Goal: Transaction & Acquisition: Purchase product/service

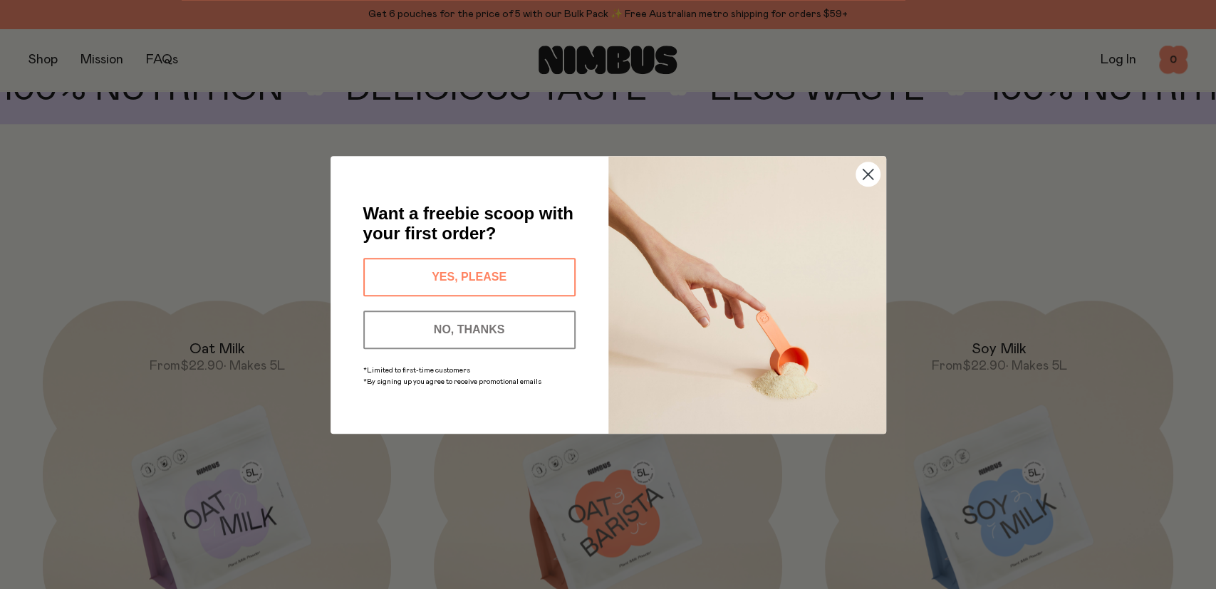
scroll to position [1134, 0]
click at [488, 276] on button "YES, PLEASE" at bounding box center [469, 277] width 212 height 38
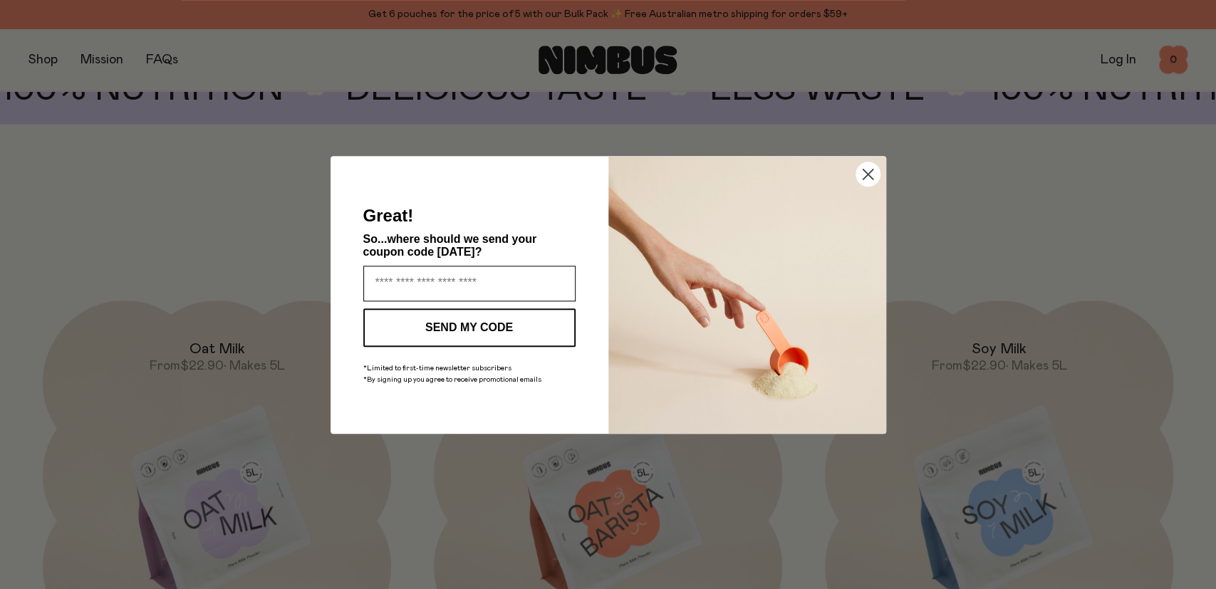
click at [508, 279] on input "Enter your email address" at bounding box center [469, 284] width 212 height 36
type input "**********"
click at [475, 325] on button "SEND MY CODE" at bounding box center [469, 327] width 212 height 38
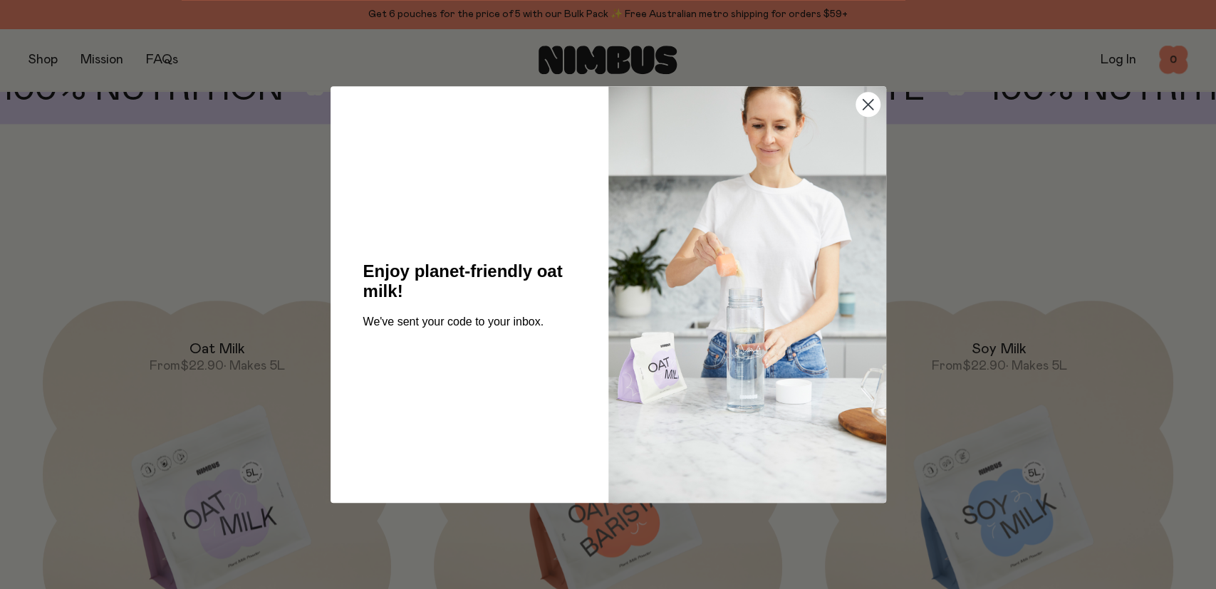
click at [866, 105] on icon "Close dialog" at bounding box center [867, 105] width 10 height 10
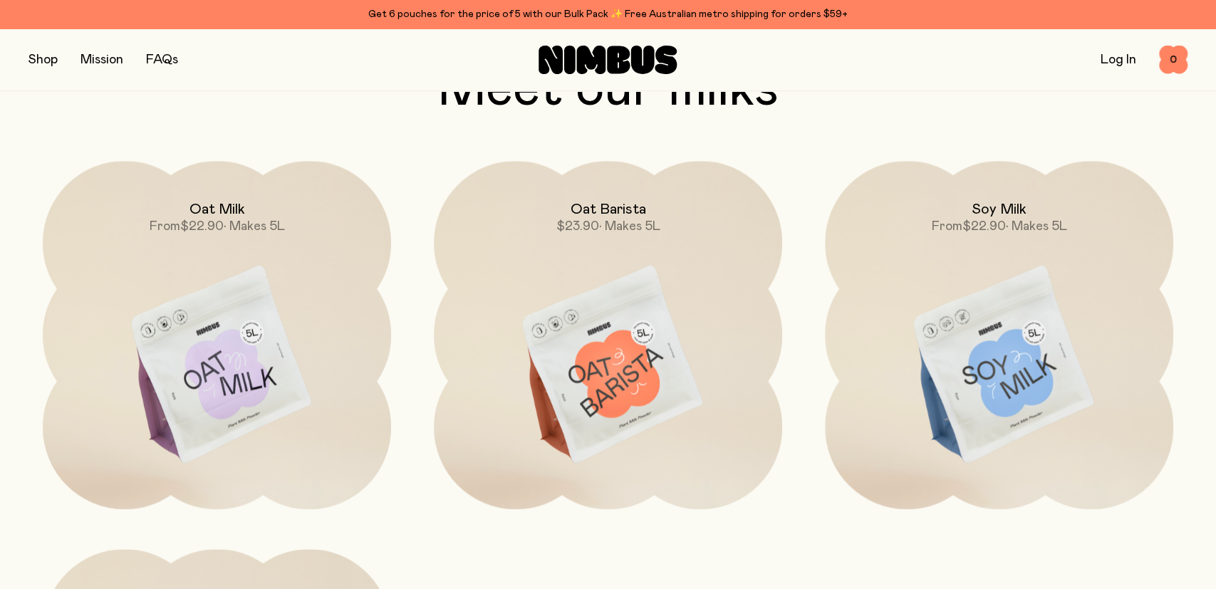
scroll to position [1303, 0]
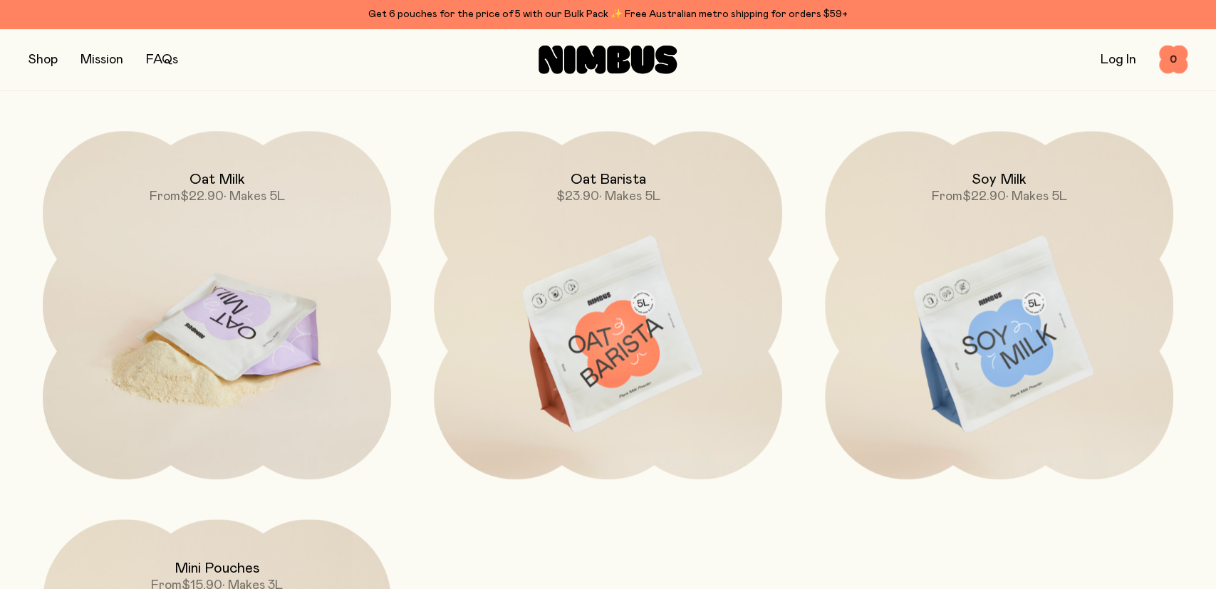
click at [232, 302] on img at bounding box center [217, 337] width 348 height 410
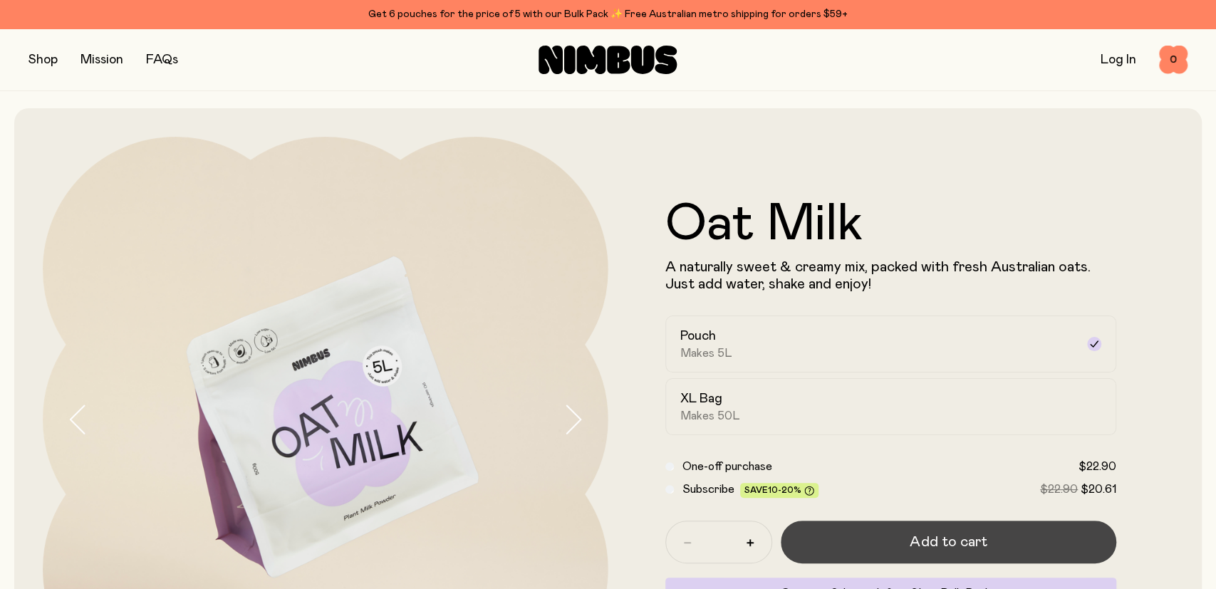
click at [957, 533] on span "Add to cart" at bounding box center [947, 542] width 77 height 20
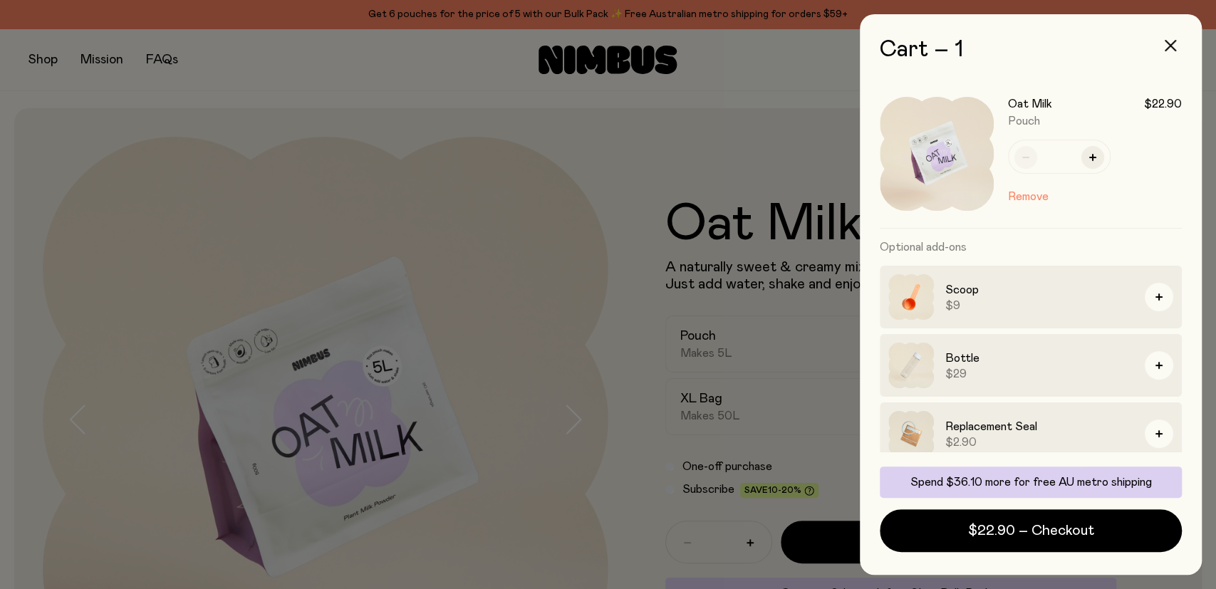
scroll to position [13, 0]
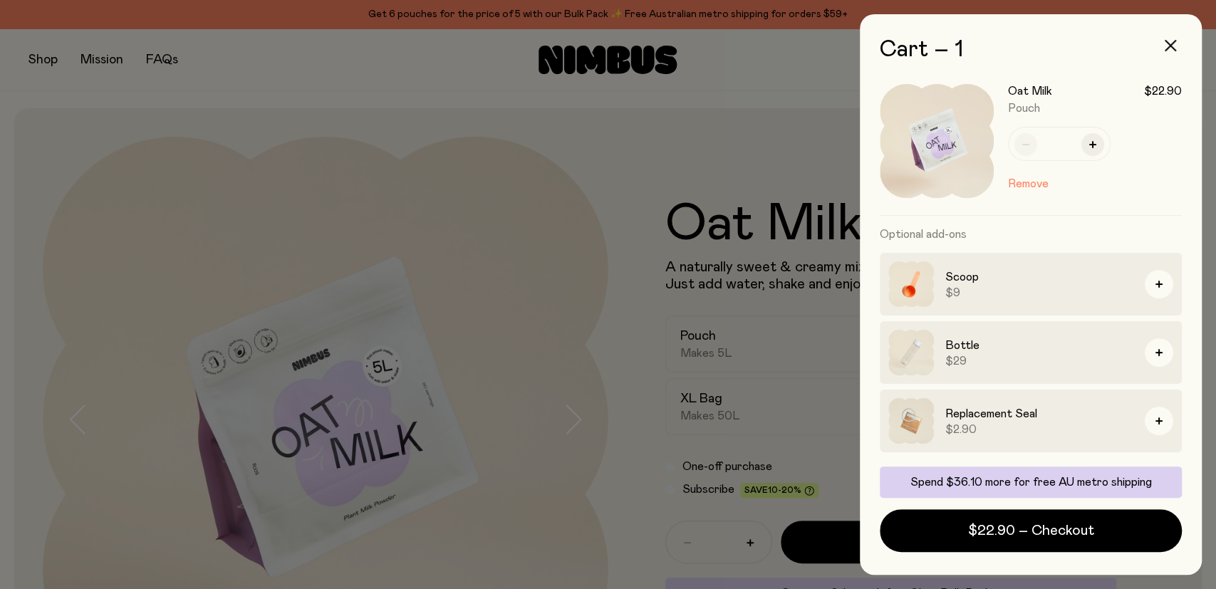
click at [734, 105] on div at bounding box center [608, 294] width 1216 height 589
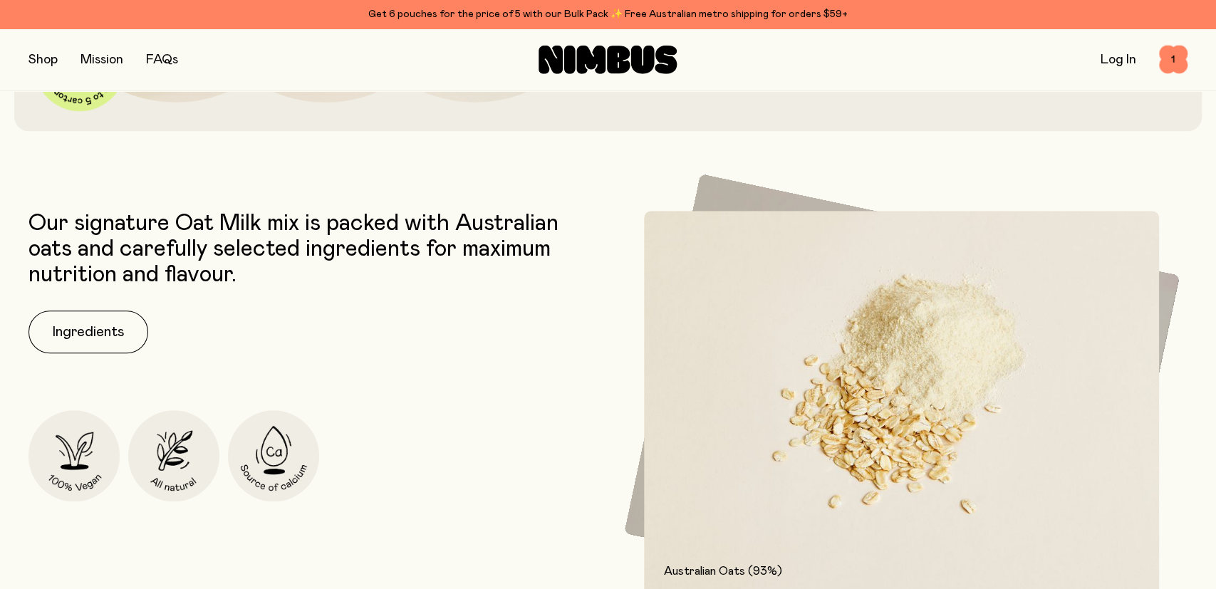
scroll to position [652, 0]
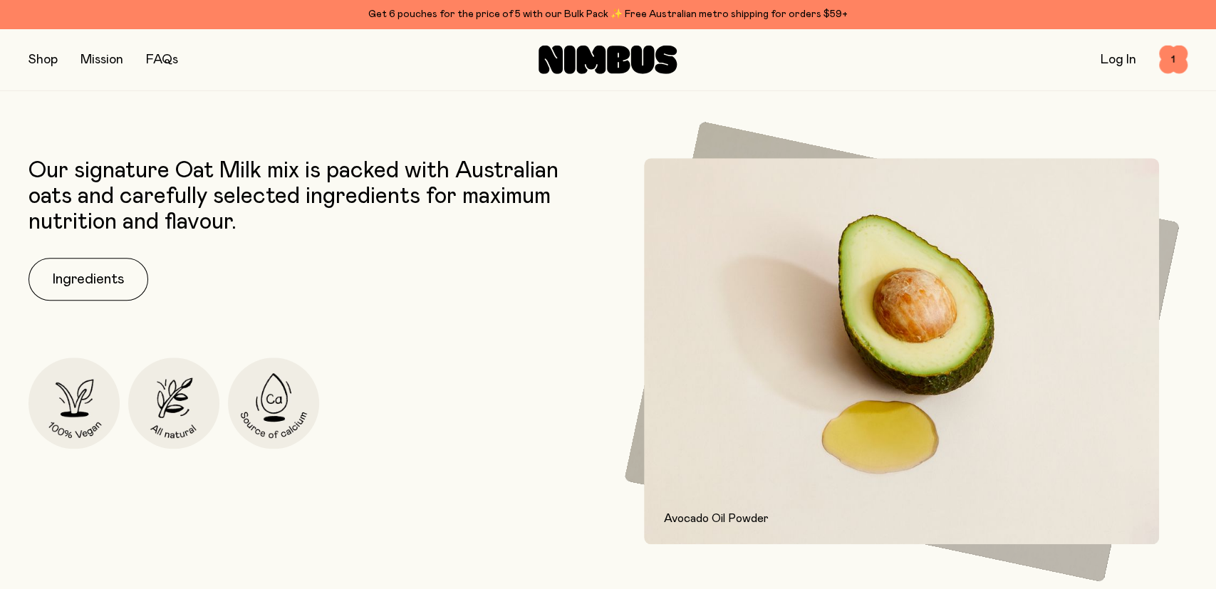
click at [912, 339] on img at bounding box center [902, 351] width 516 height 387
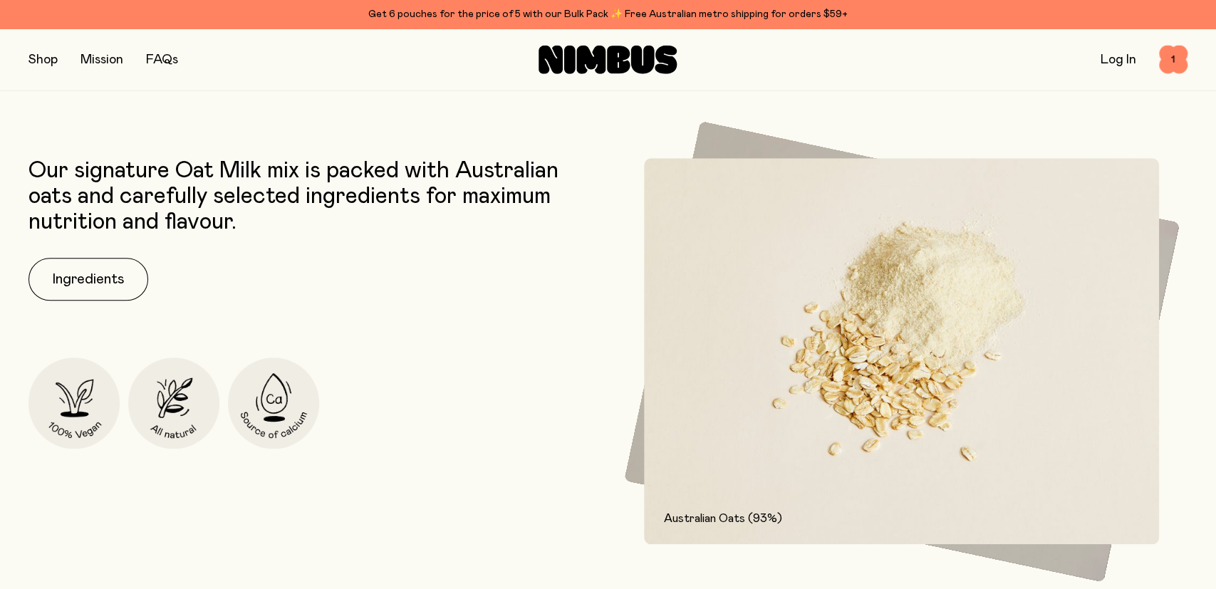
click at [45, 63] on button "button" at bounding box center [42, 60] width 29 height 20
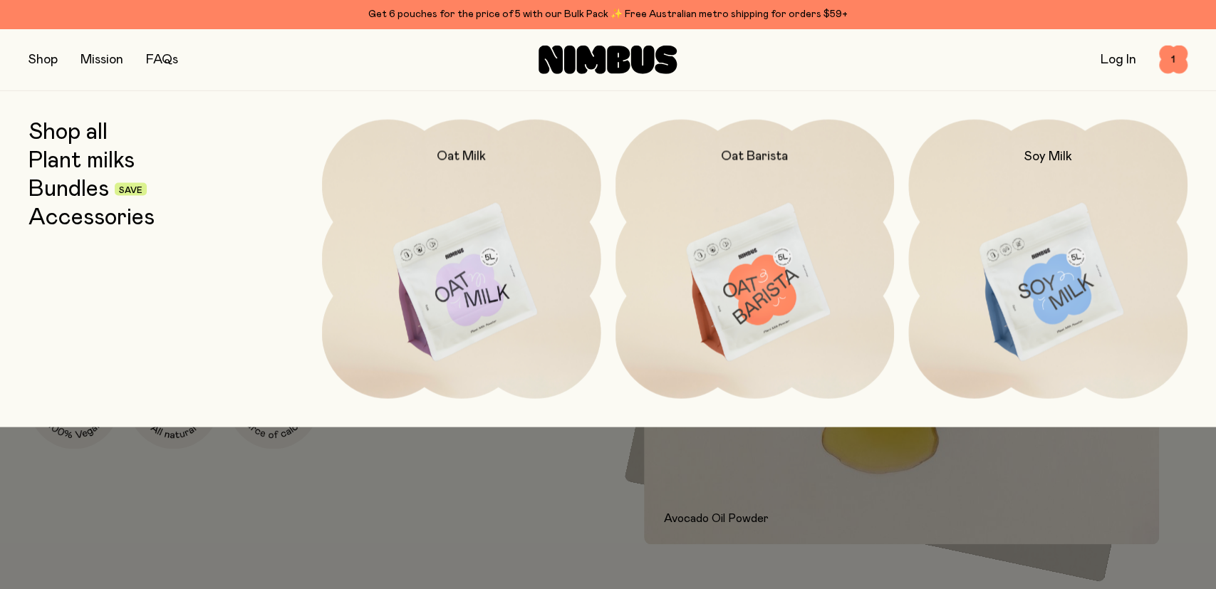
click at [536, 440] on div at bounding box center [608, 458] width 1216 height 63
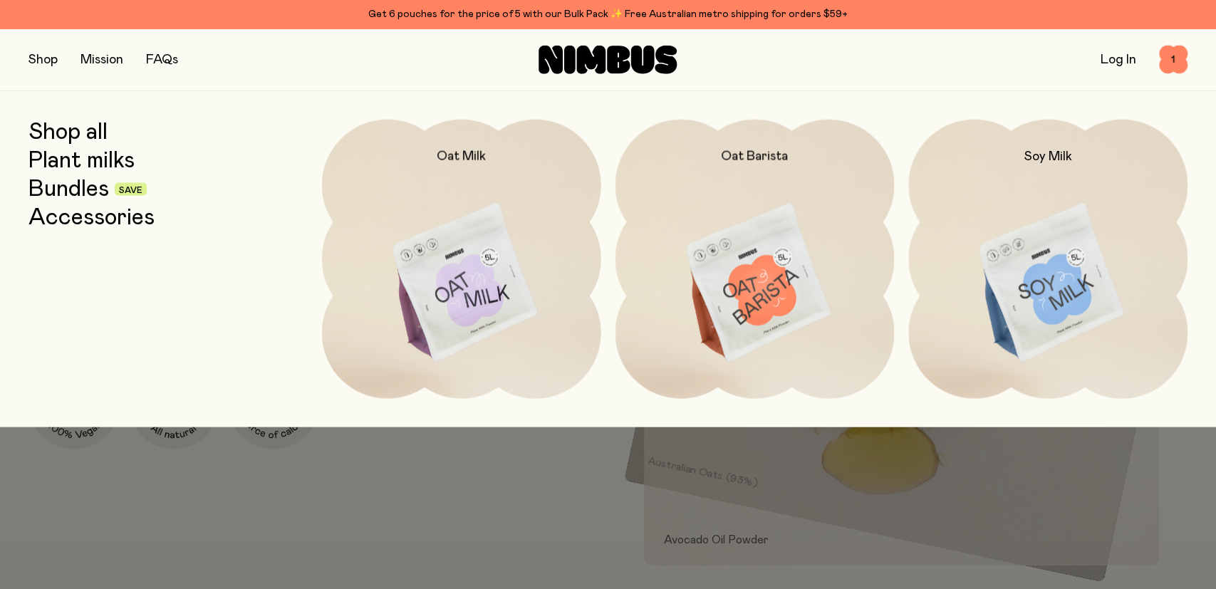
click at [72, 137] on link "Shop all" at bounding box center [67, 133] width 79 height 26
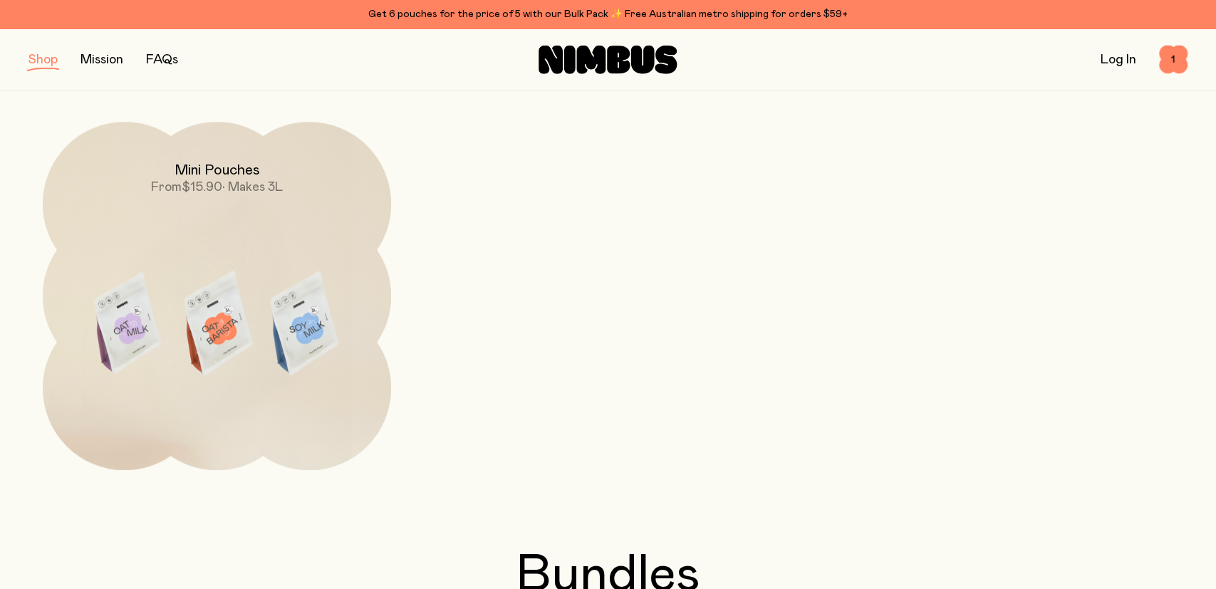
scroll to position [571, 0]
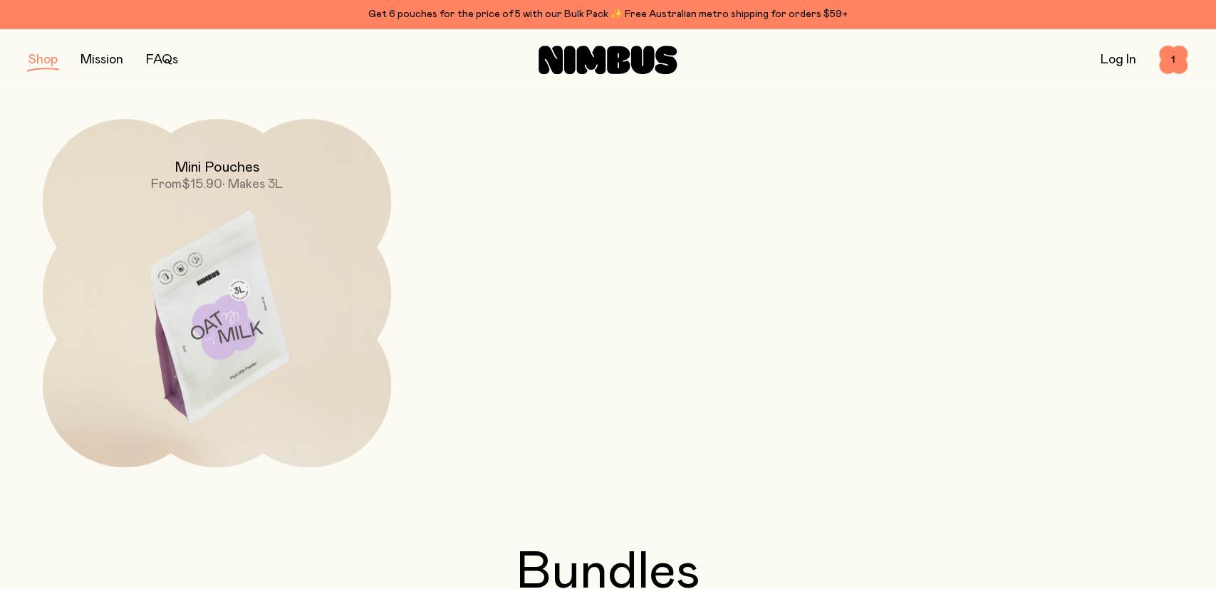
click at [214, 264] on img at bounding box center [217, 324] width 348 height 410
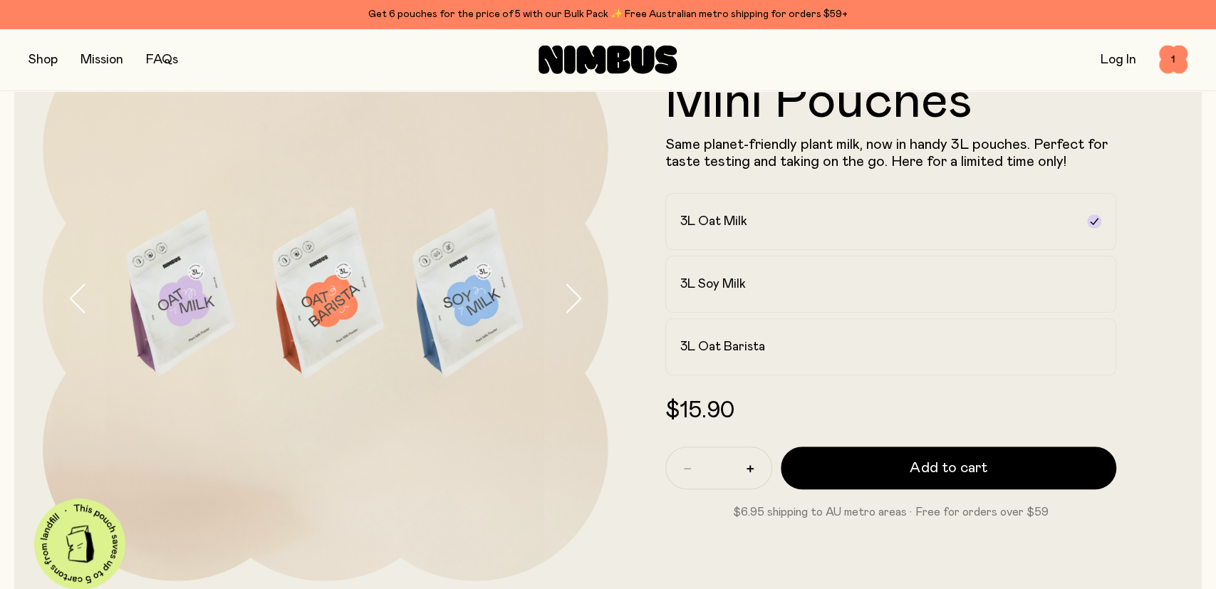
scroll to position [118, 0]
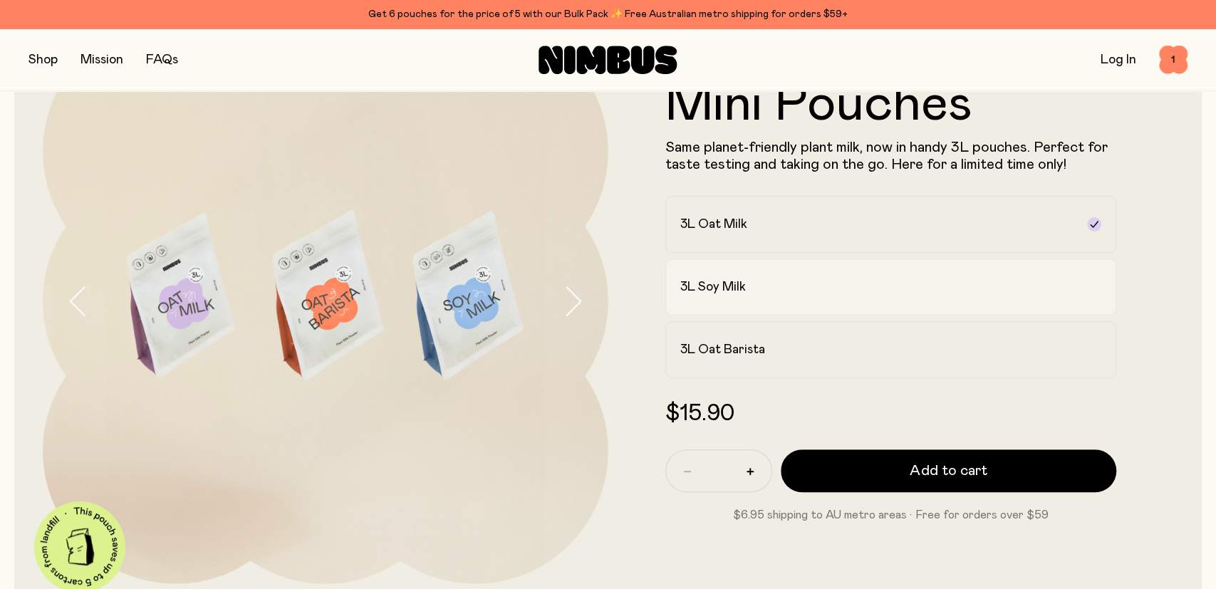
click at [721, 289] on h2 "3L Soy Milk" at bounding box center [713, 286] width 66 height 17
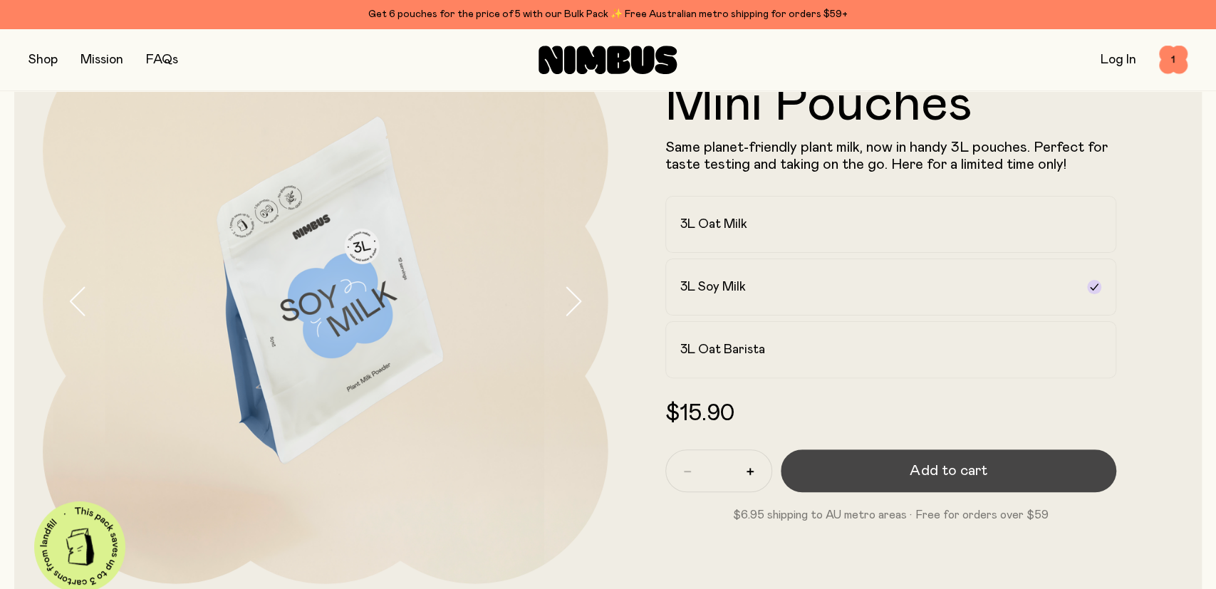
click at [930, 471] on span "Add to cart" at bounding box center [947, 471] width 77 height 20
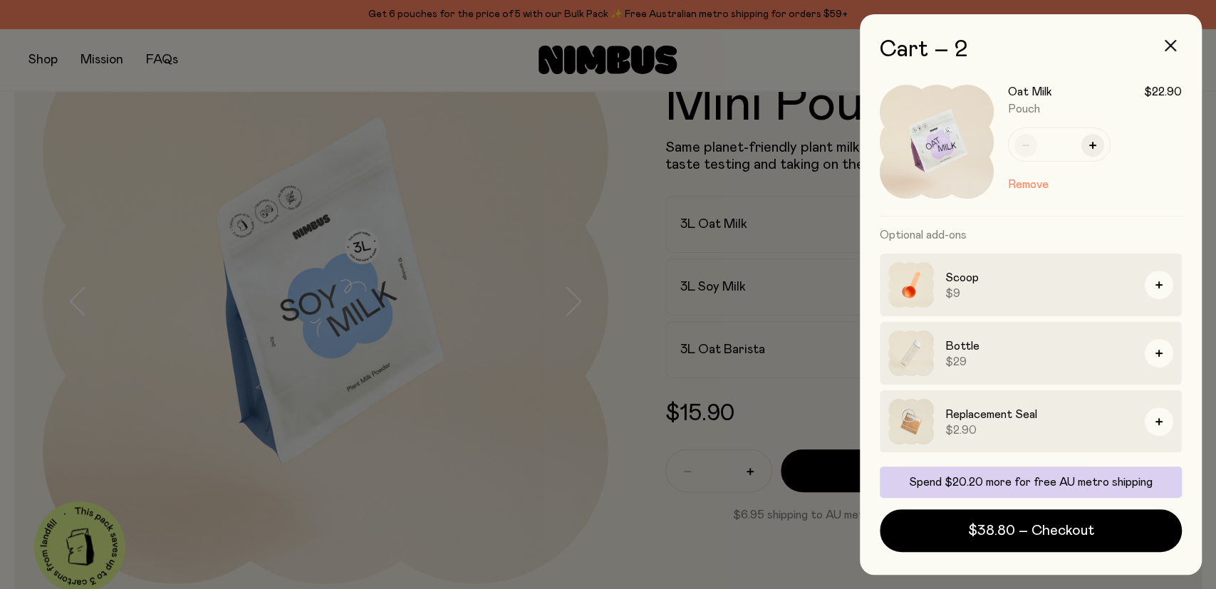
scroll to position [0, 0]
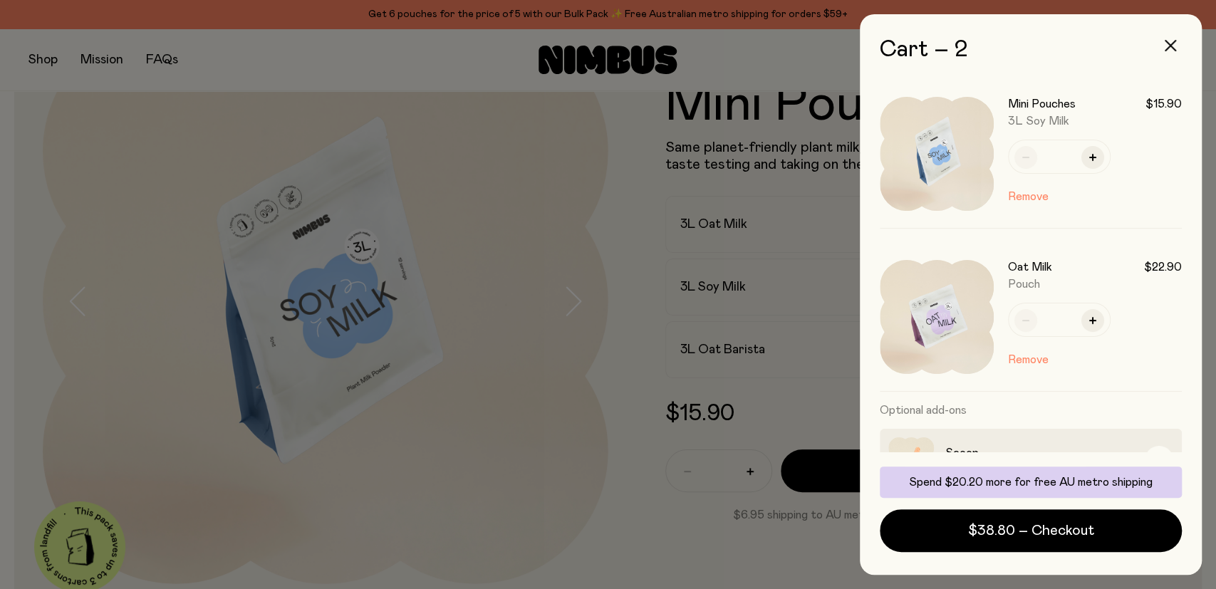
click at [726, 146] on div at bounding box center [608, 294] width 1216 height 589
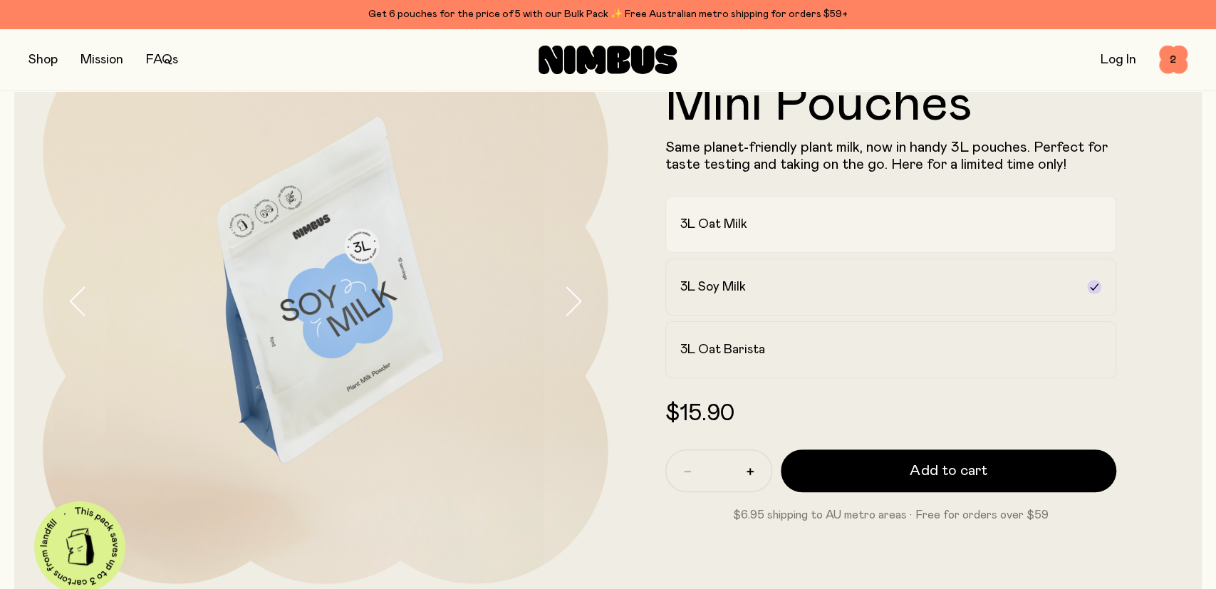
click at [751, 233] on label "3L Oat Milk" at bounding box center [891, 224] width 452 height 57
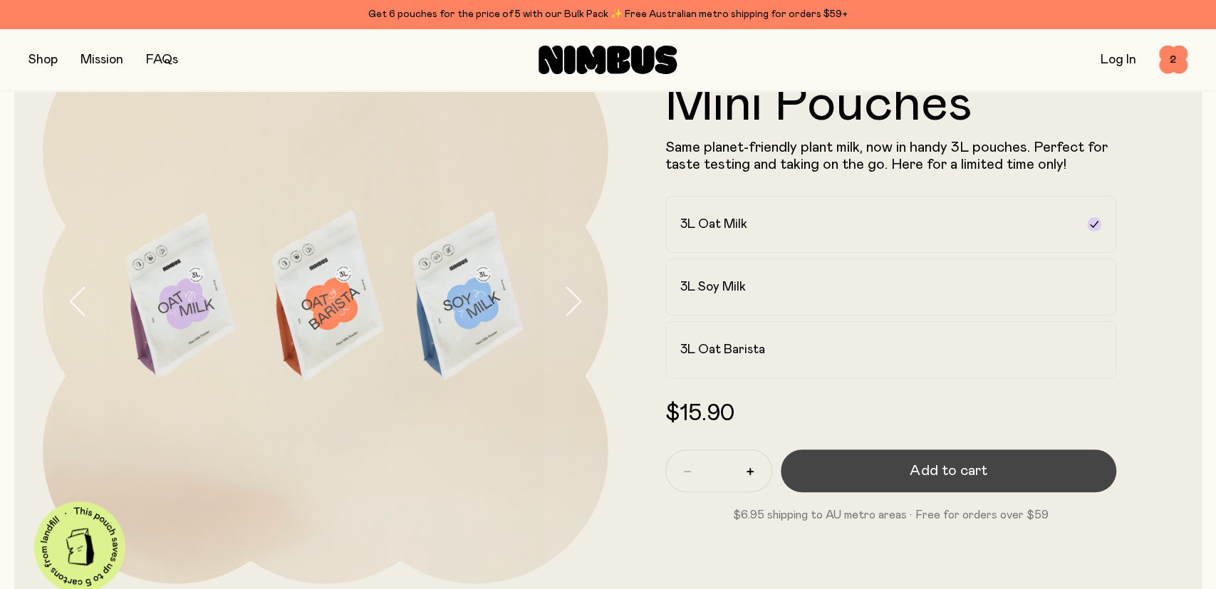
click at [939, 469] on span "Add to cart" at bounding box center [947, 471] width 77 height 20
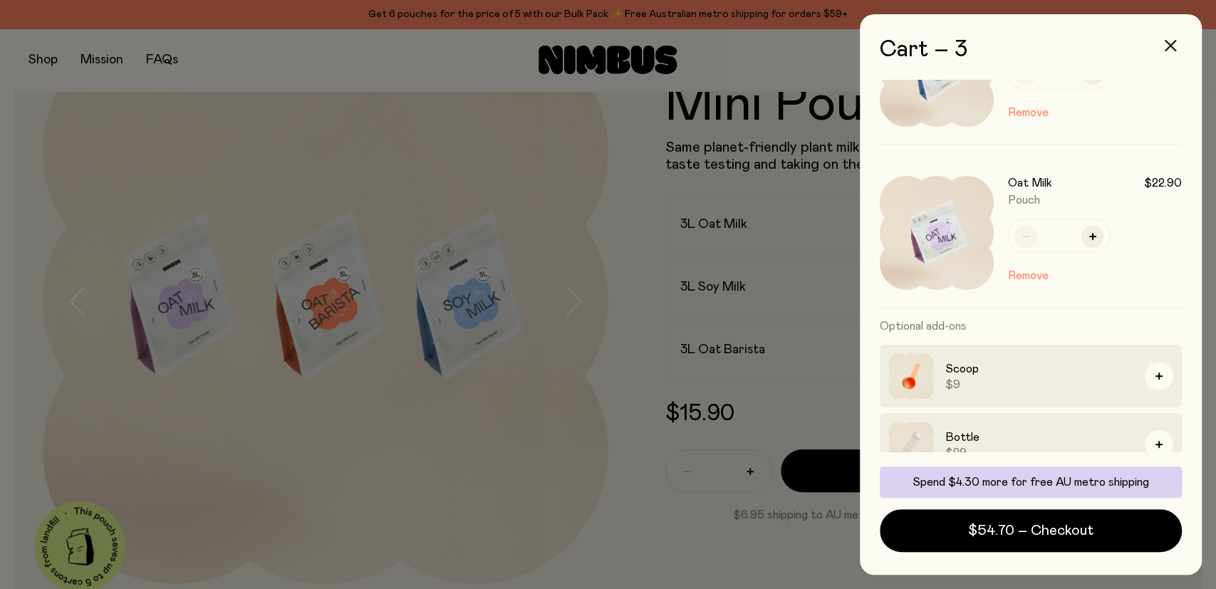
scroll to position [248, 0]
click at [1019, 276] on button "Remove" at bounding box center [1028, 274] width 41 height 17
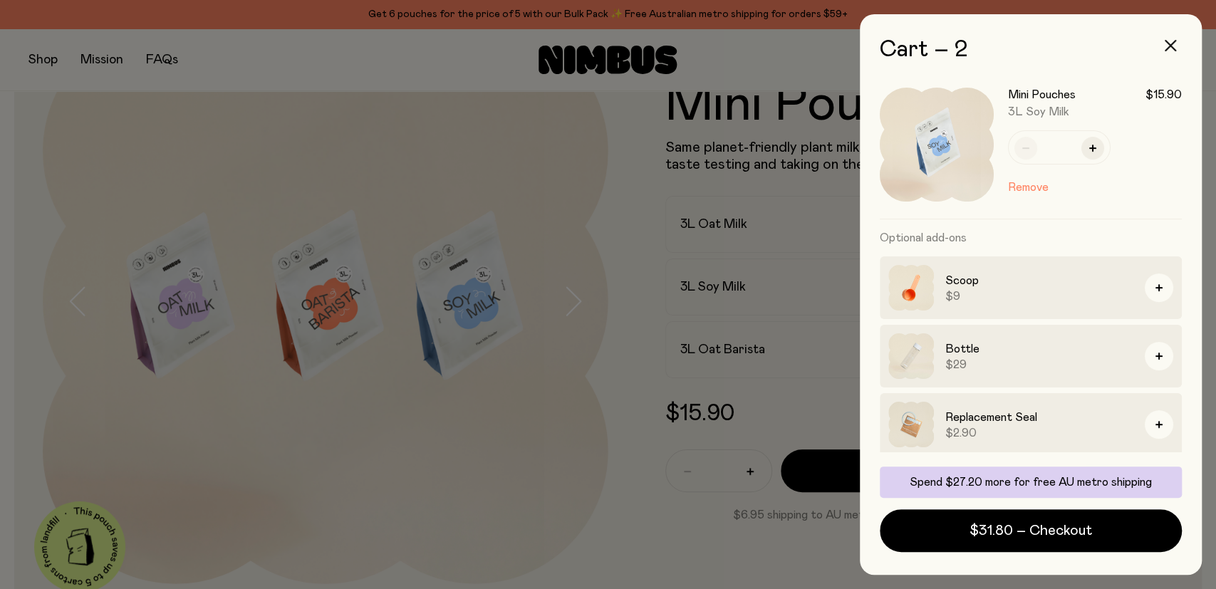
scroll to position [175, 0]
click at [637, 531] on div at bounding box center [608, 294] width 1216 height 589
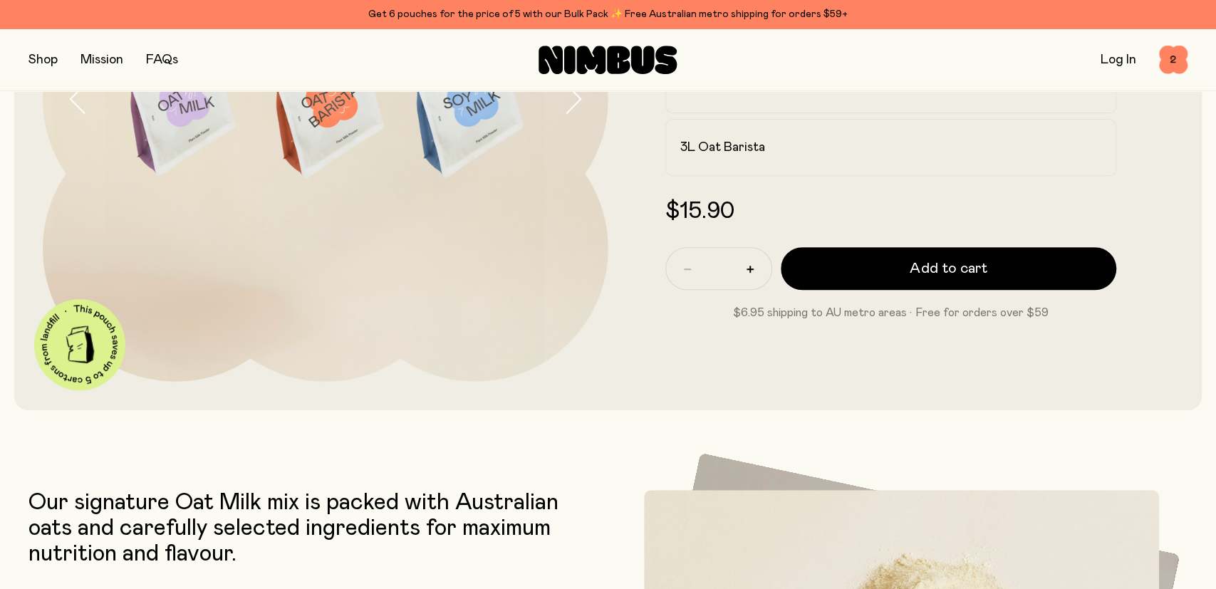
scroll to position [0, 0]
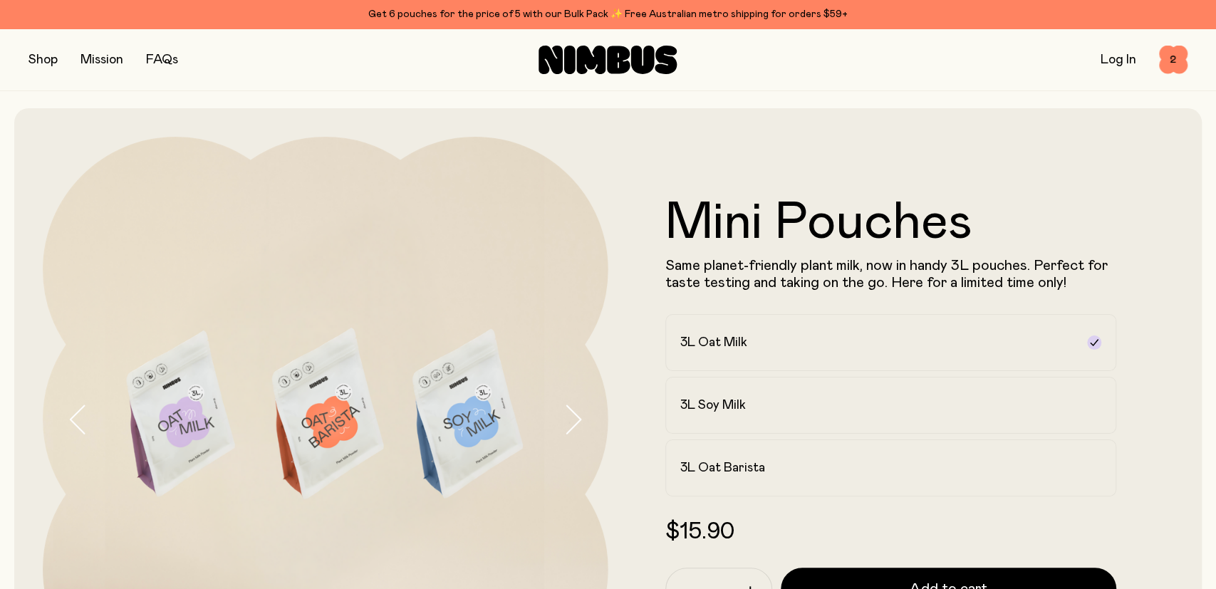
click at [39, 61] on button "button" at bounding box center [42, 60] width 29 height 20
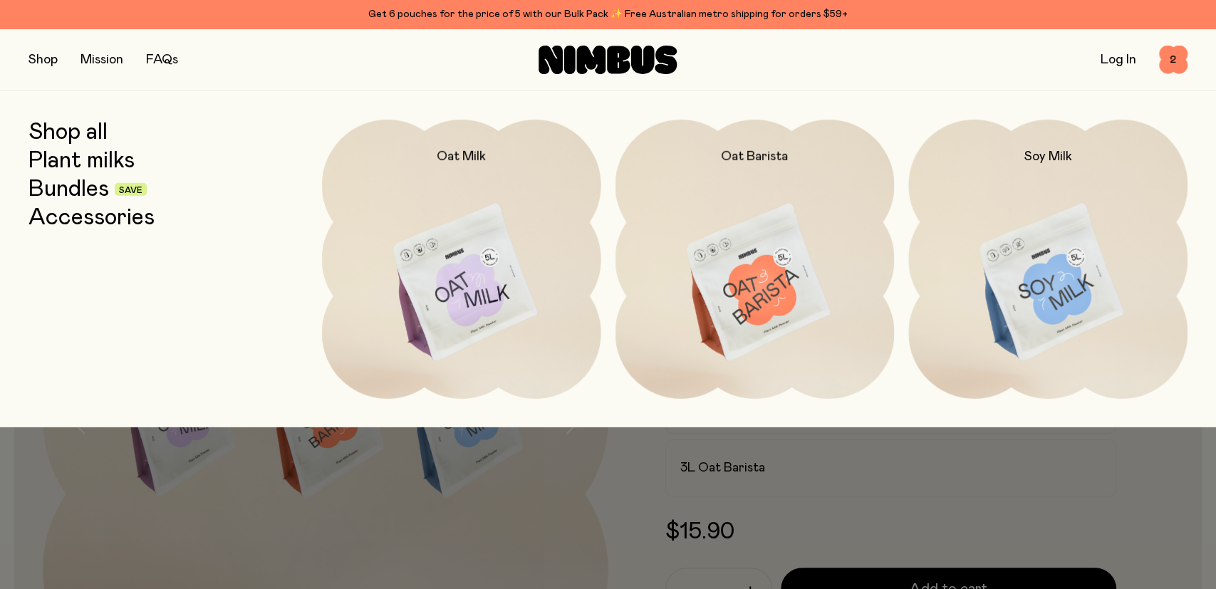
click at [78, 196] on link "Bundles" at bounding box center [68, 190] width 80 height 26
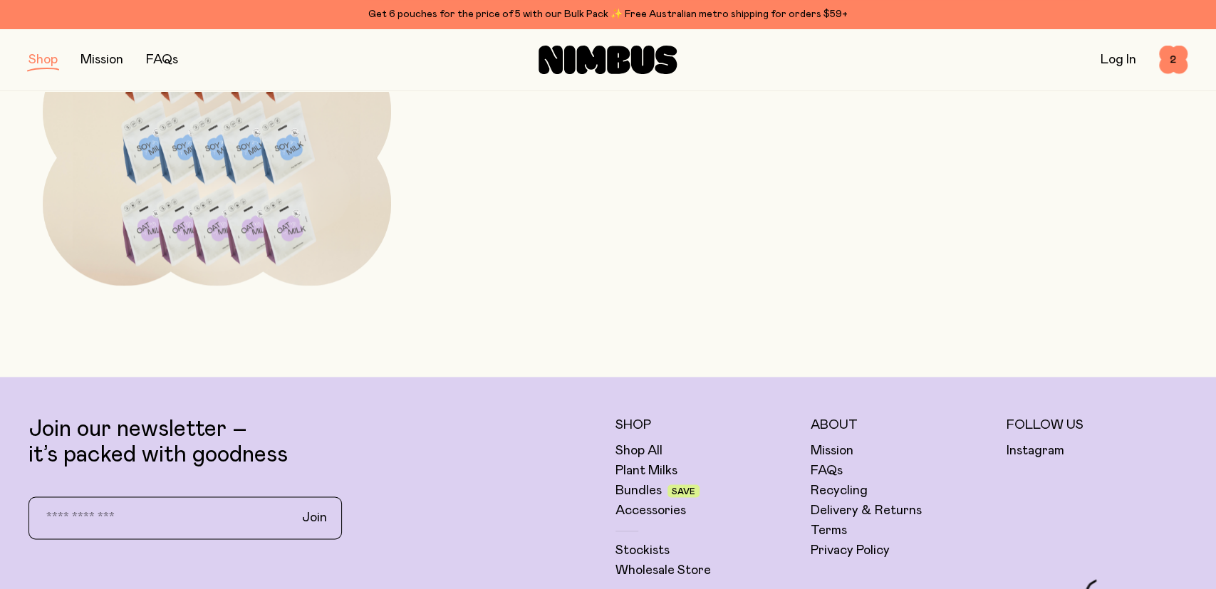
scroll to position [1158, 0]
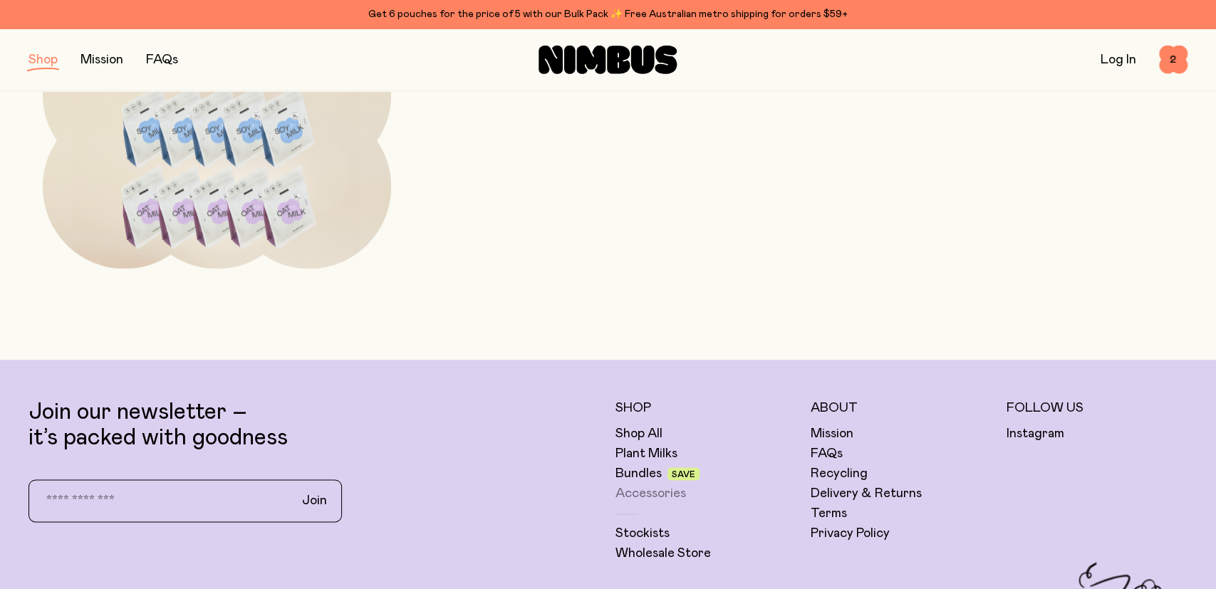
click at [645, 496] on link "Accessories" at bounding box center [650, 493] width 71 height 17
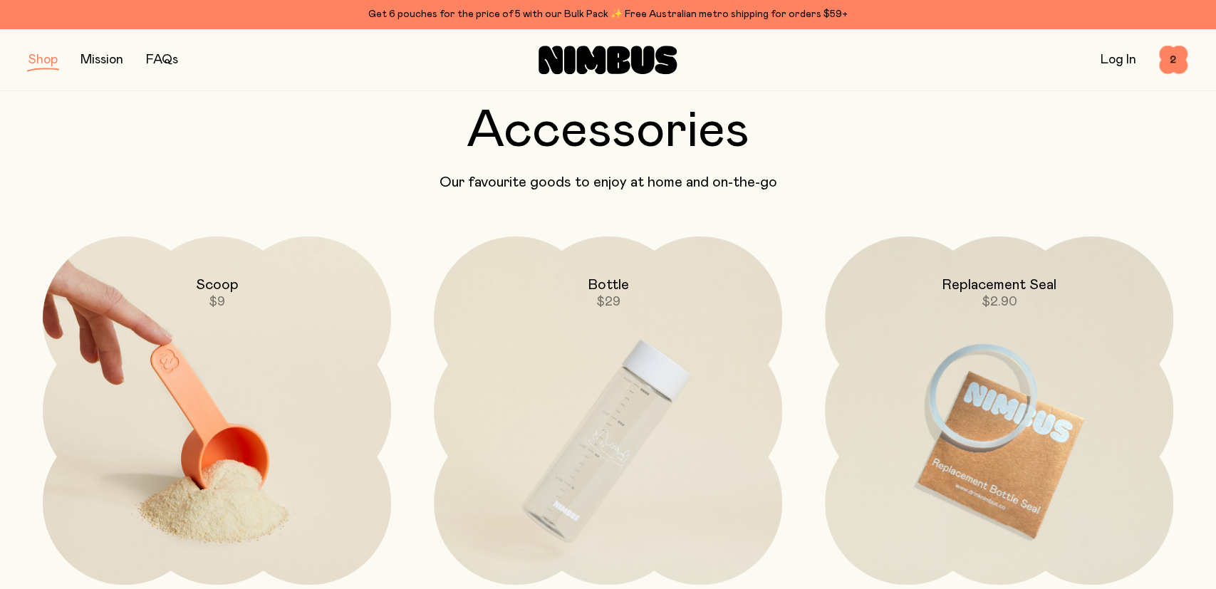
scroll to position [84, 0]
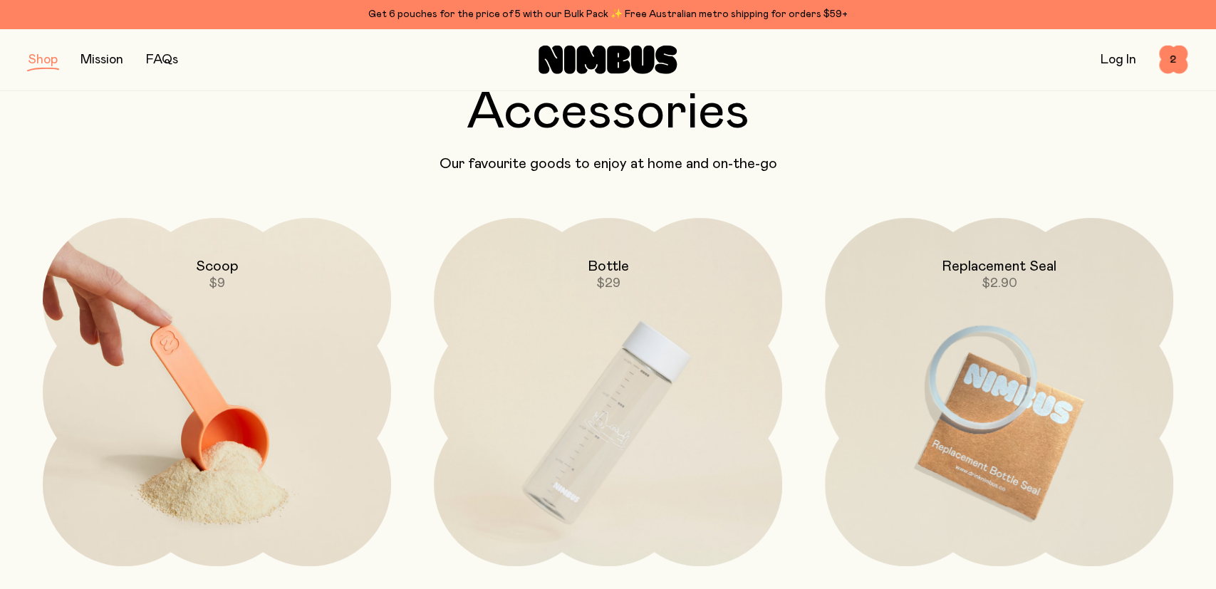
click at [213, 433] on img at bounding box center [217, 423] width 348 height 410
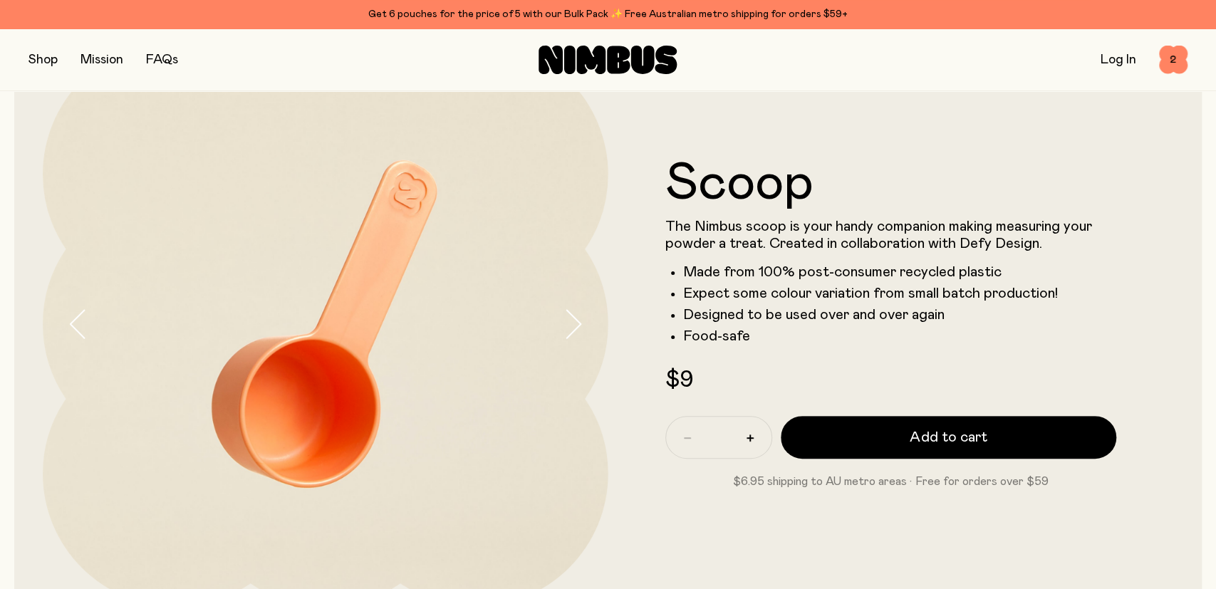
scroll to position [103, 0]
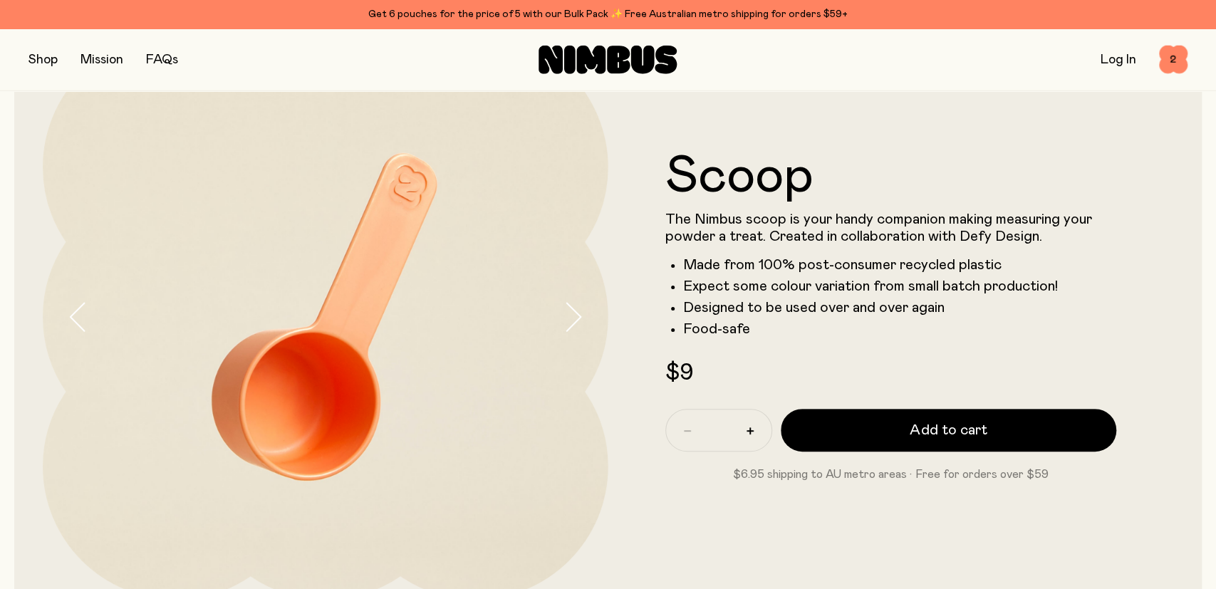
click at [572, 312] on icon "button" at bounding box center [573, 317] width 20 height 30
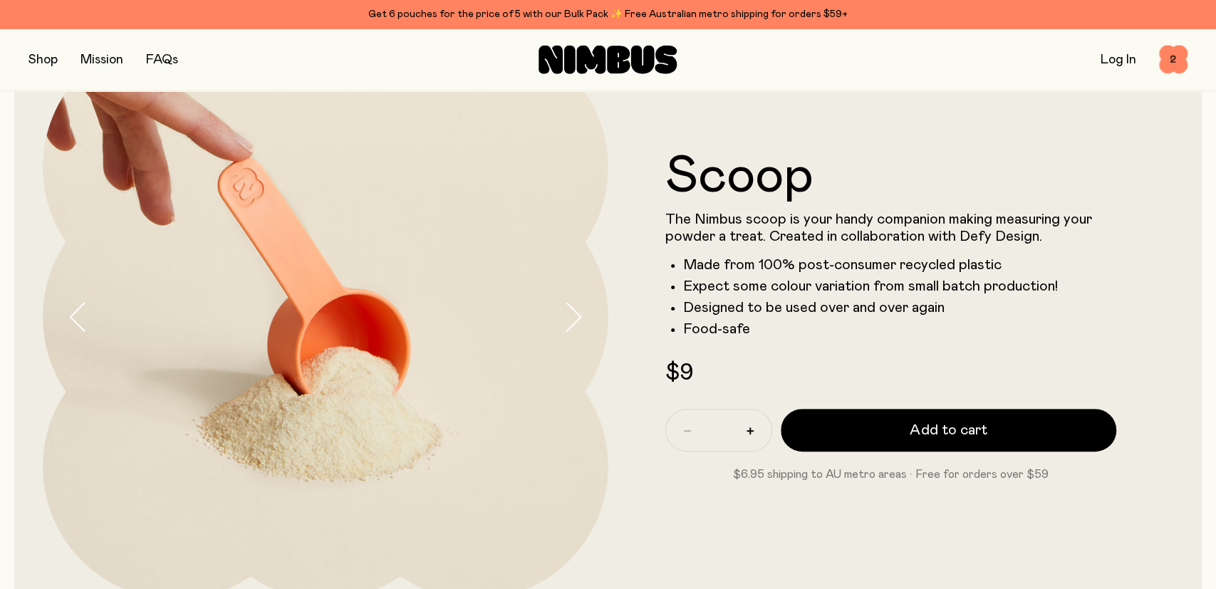
click at [572, 313] on icon "button" at bounding box center [573, 317] width 20 height 30
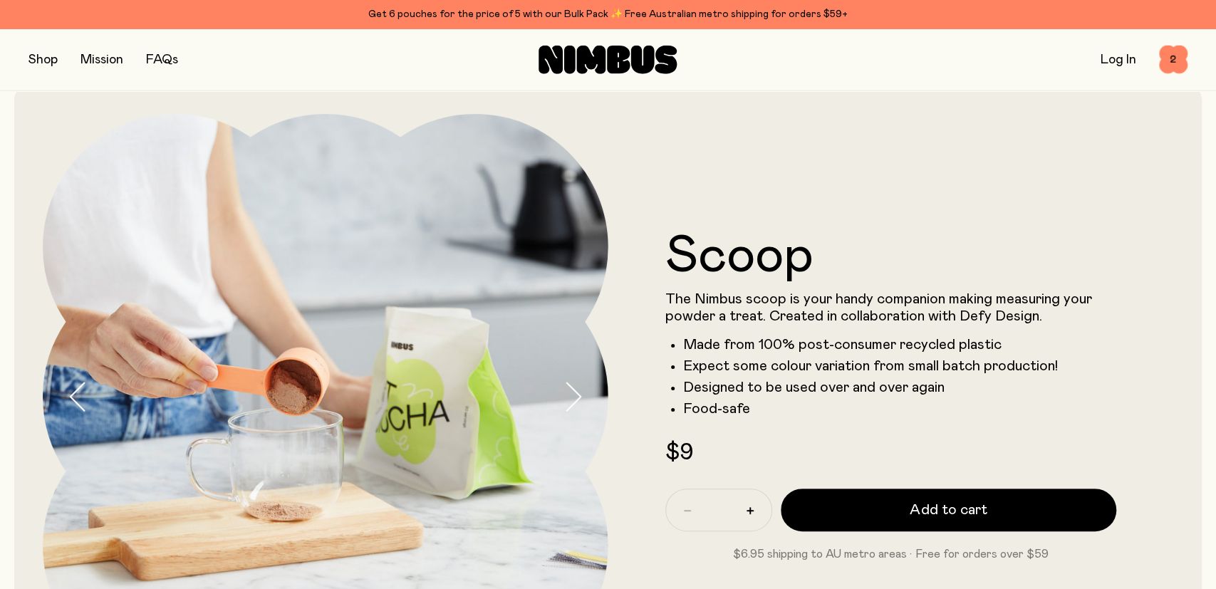
scroll to position [0, 0]
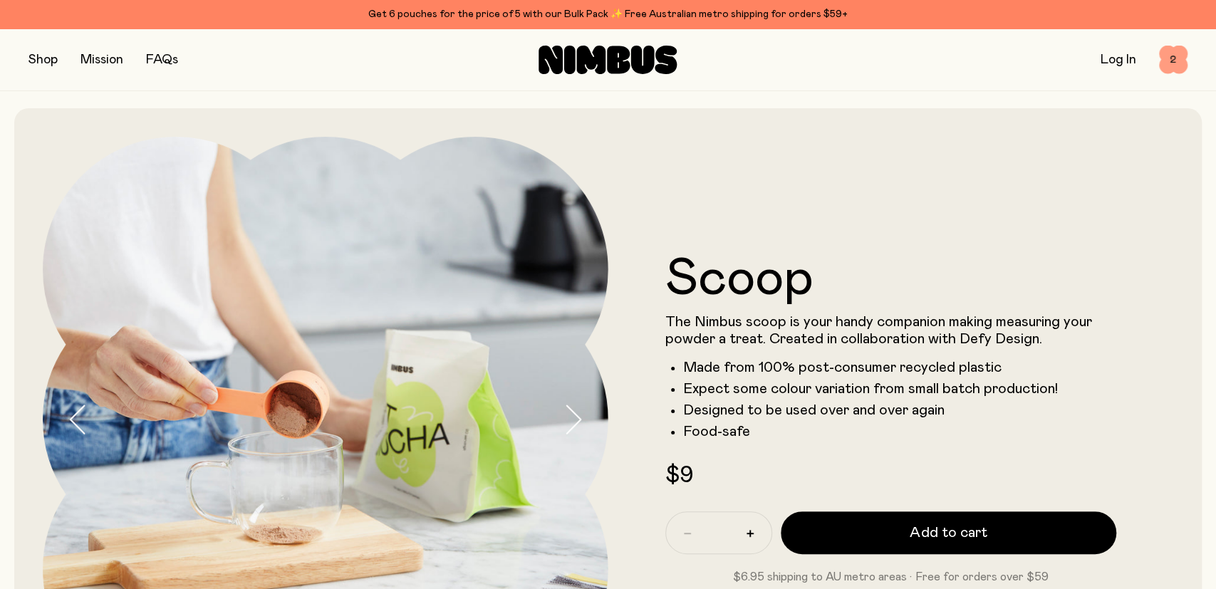
click at [1163, 58] on span "2" at bounding box center [1173, 60] width 28 height 28
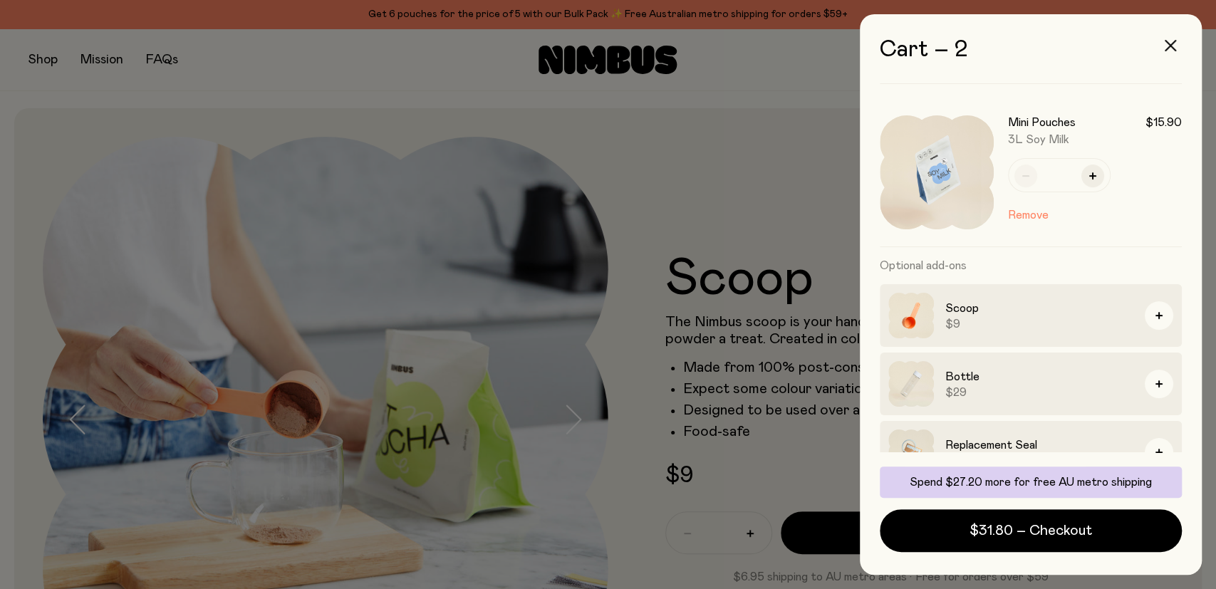
scroll to position [175, 0]
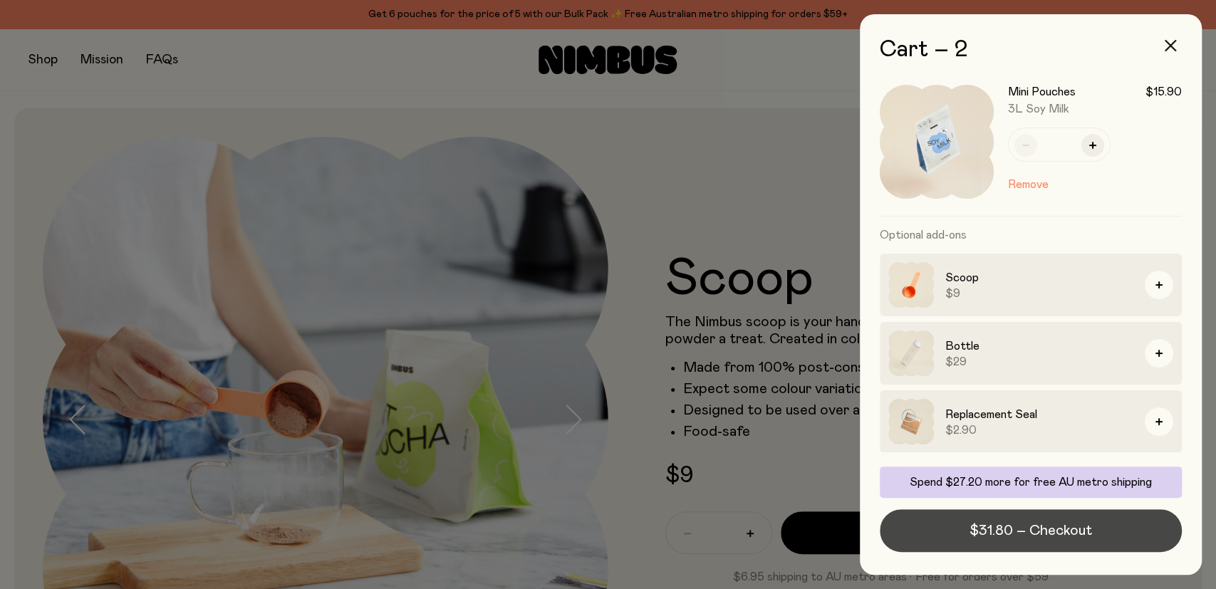
click at [1018, 528] on span "$31.80 – Checkout" at bounding box center [1030, 531] width 122 height 20
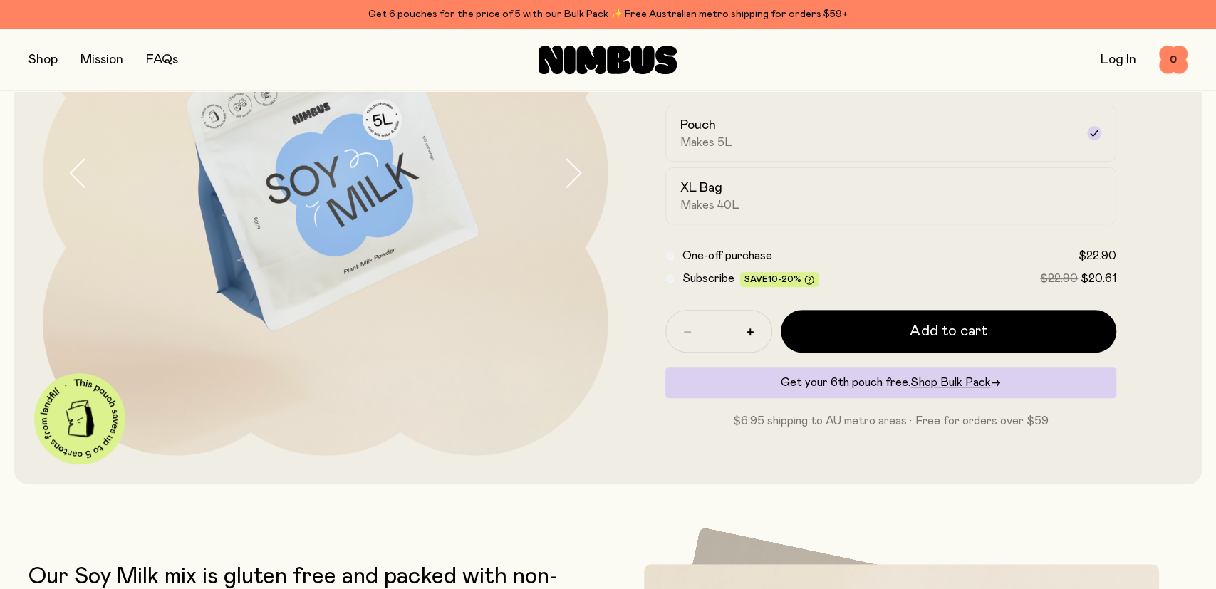
scroll to position [262, 0]
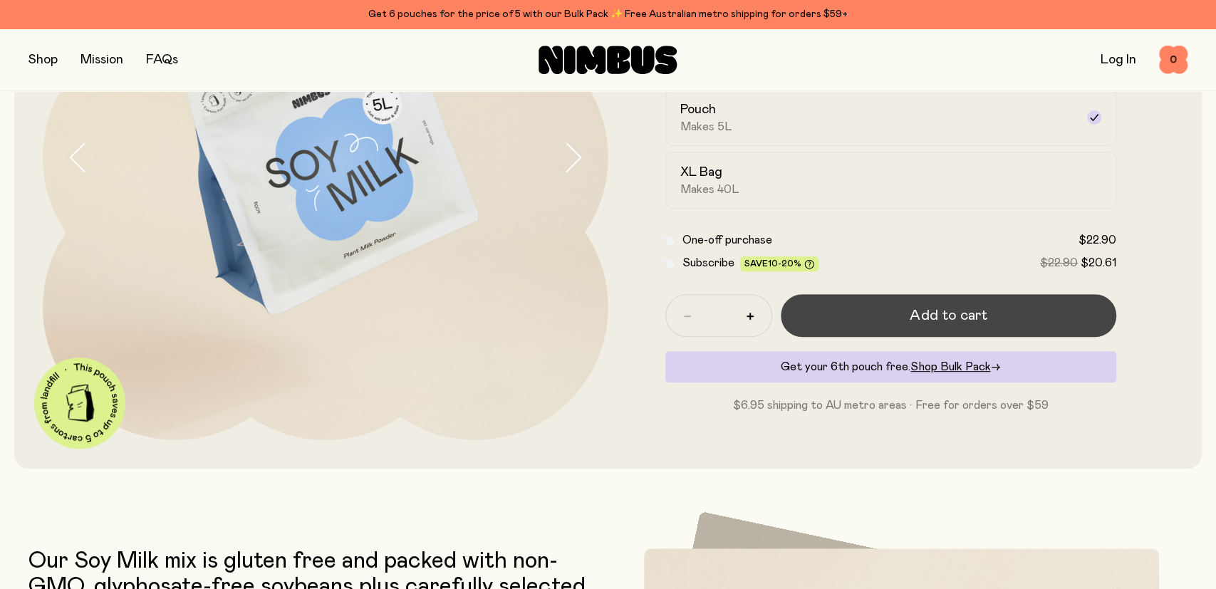
click at [924, 309] on span "Add to cart" at bounding box center [947, 316] width 77 height 20
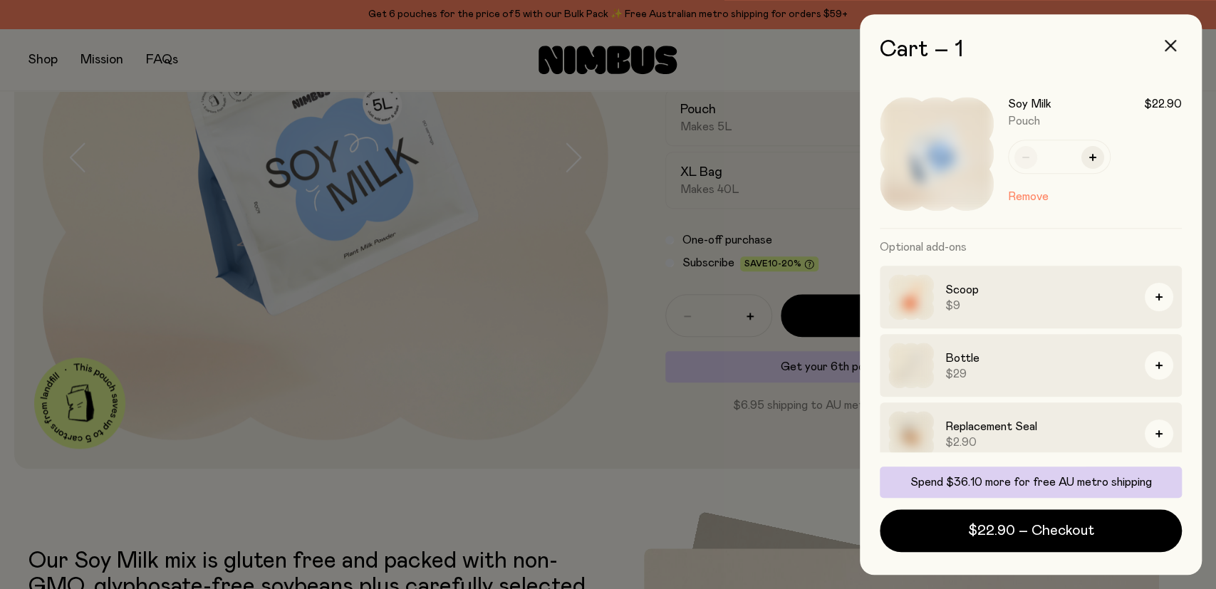
scroll to position [0, 0]
